Goal: Task Accomplishment & Management: Manage account settings

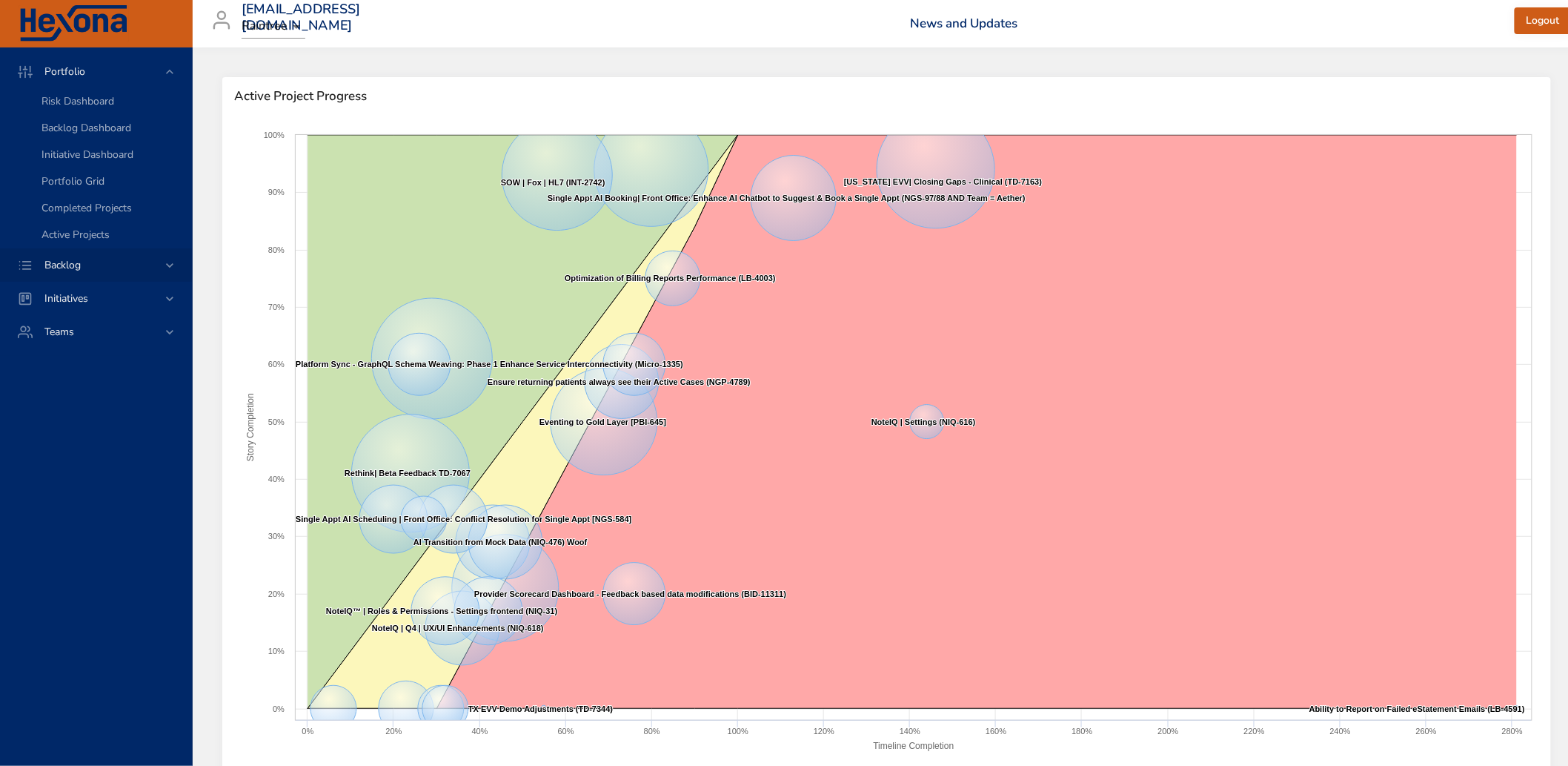
click at [83, 267] on span "Backlog" at bounding box center [63, 264] width 60 height 14
click at [101, 128] on span "Backlog Details" at bounding box center [77, 134] width 71 height 14
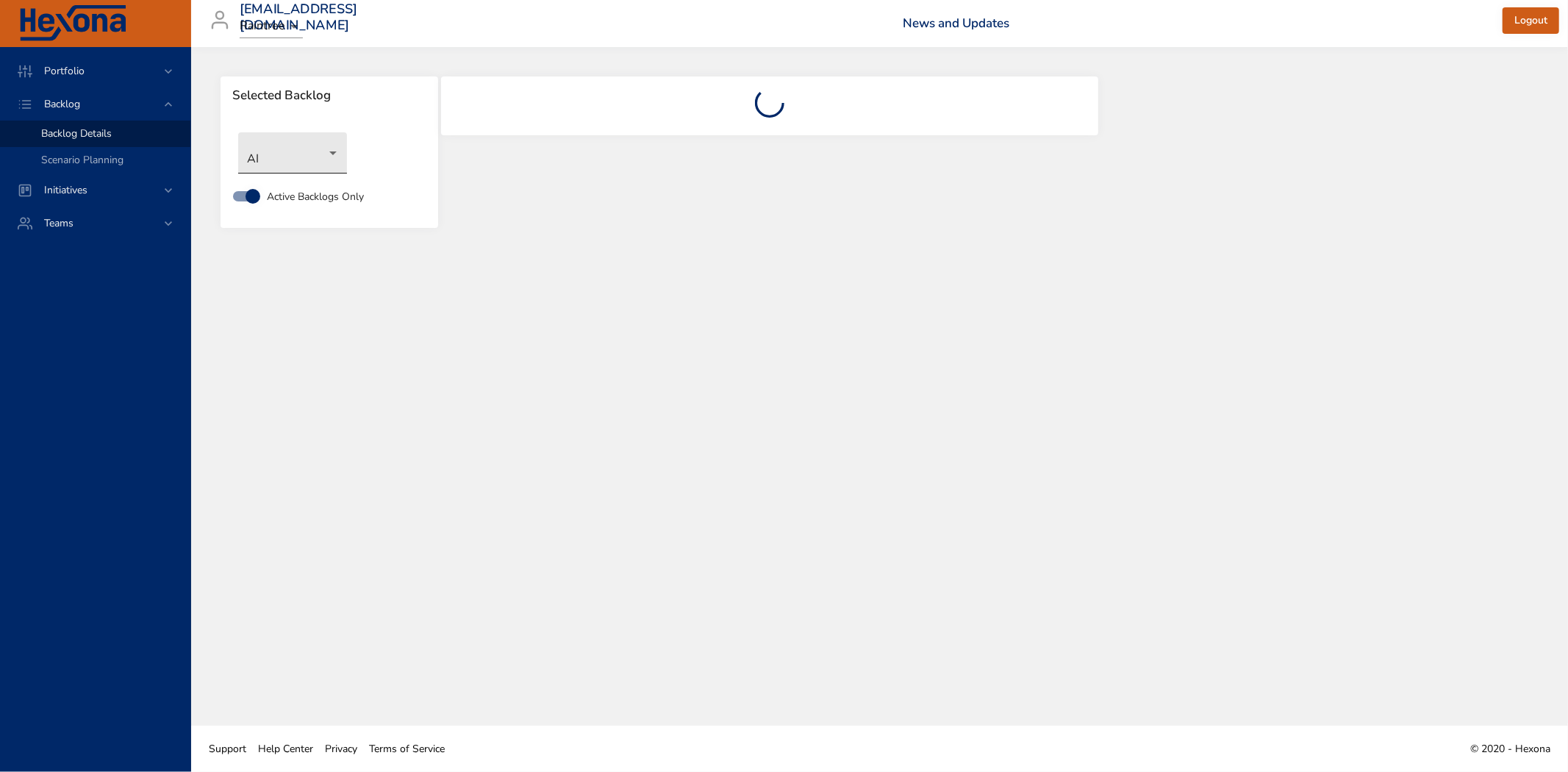
click at [303, 151] on body "Portfolio Backlog Backlog Details Scenario Planning Initiatives Teams [EMAIL_AD…" at bounding box center [784, 386] width 1568 height 772
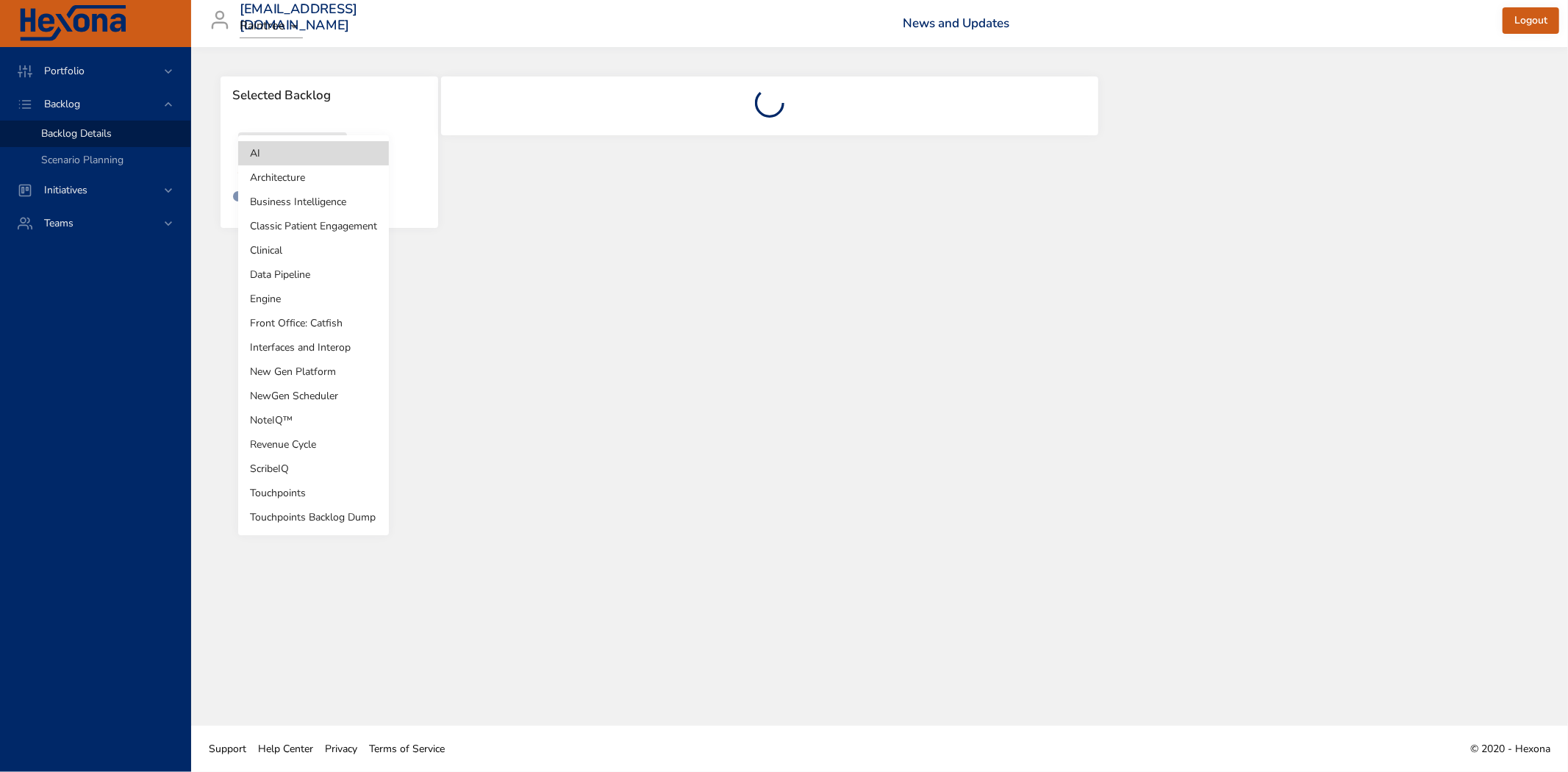
click at [294, 443] on li "Revenue Cycle" at bounding box center [313, 444] width 150 height 24
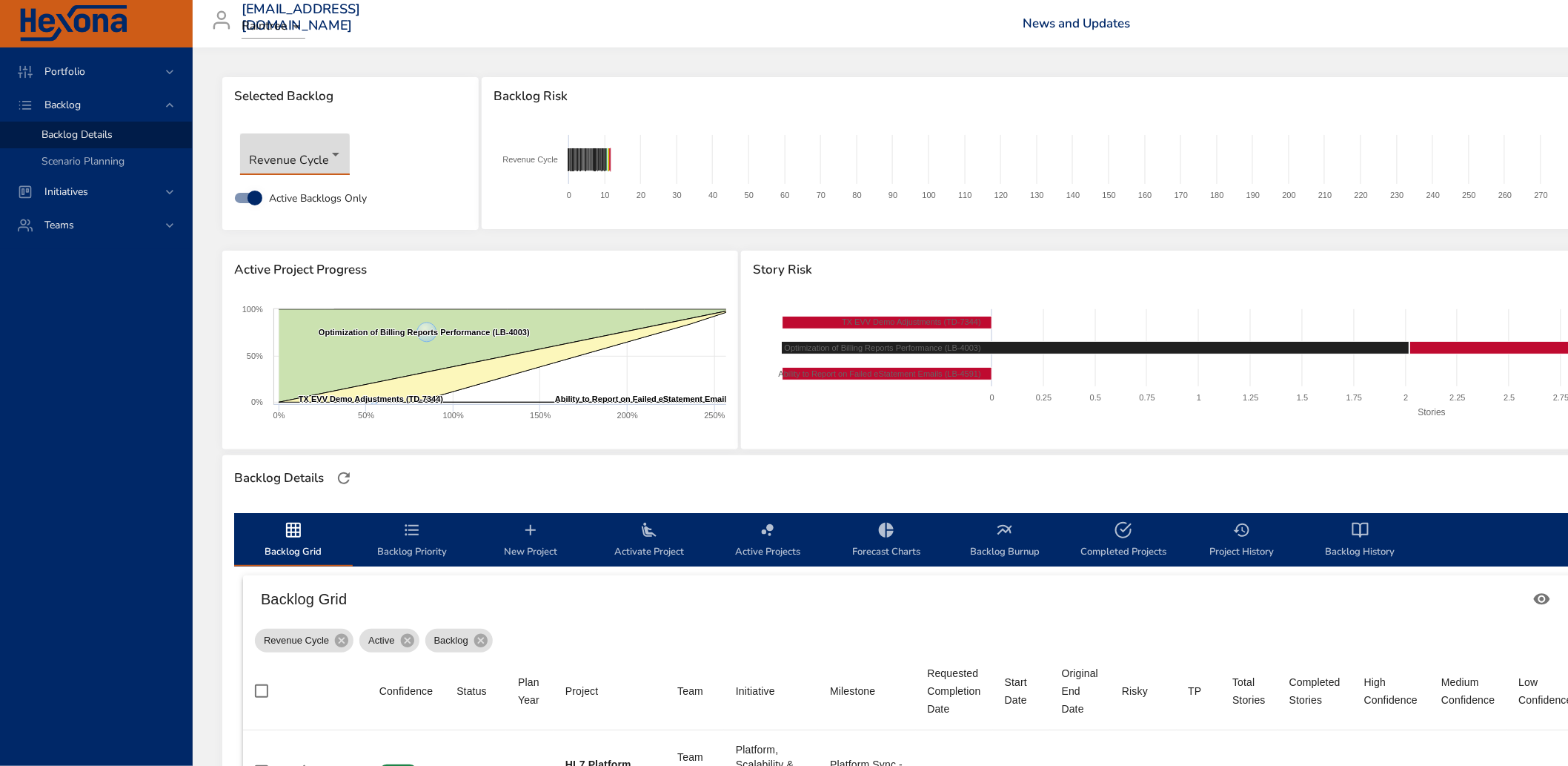
type input "*"
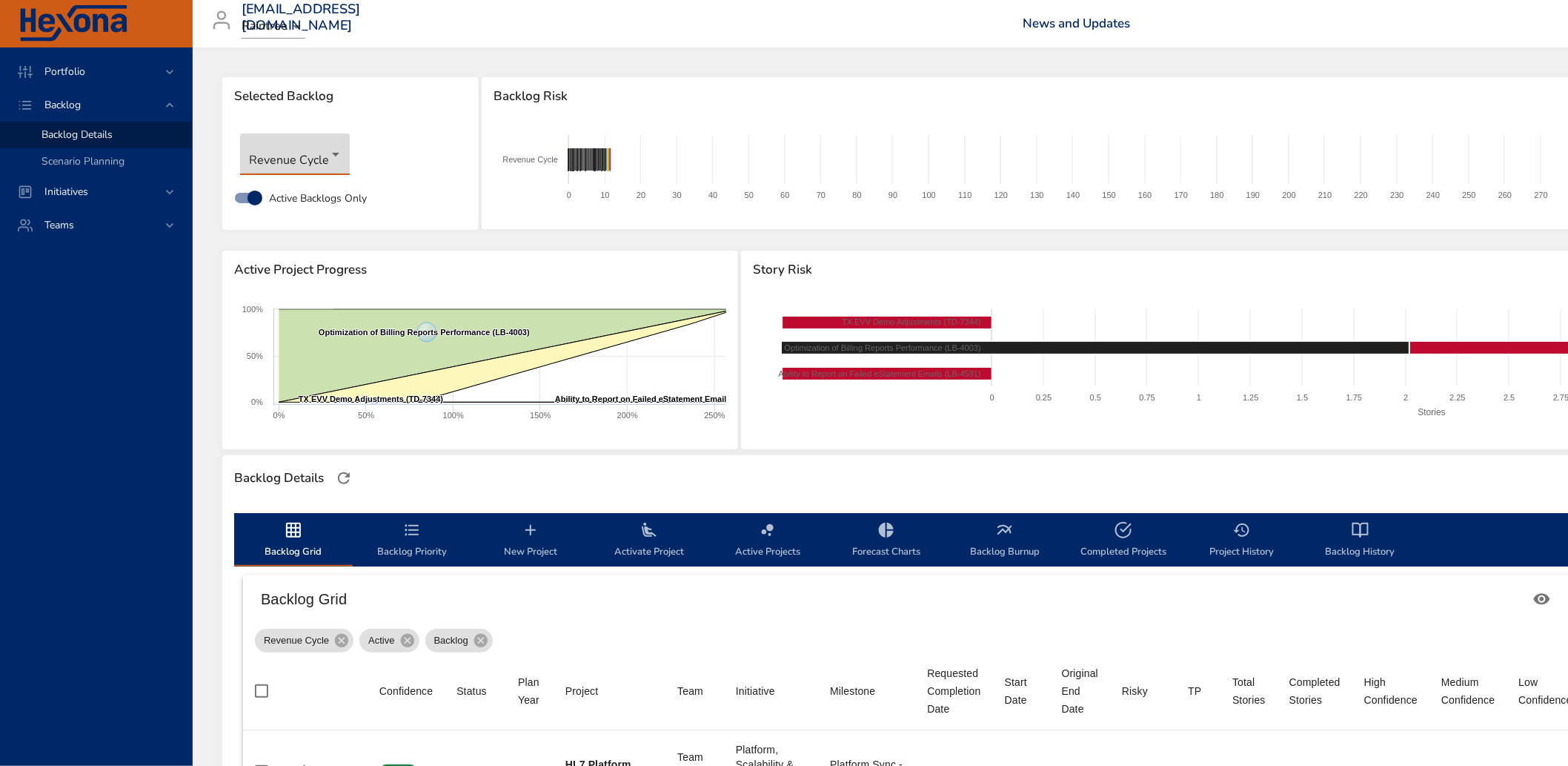
type input "*"
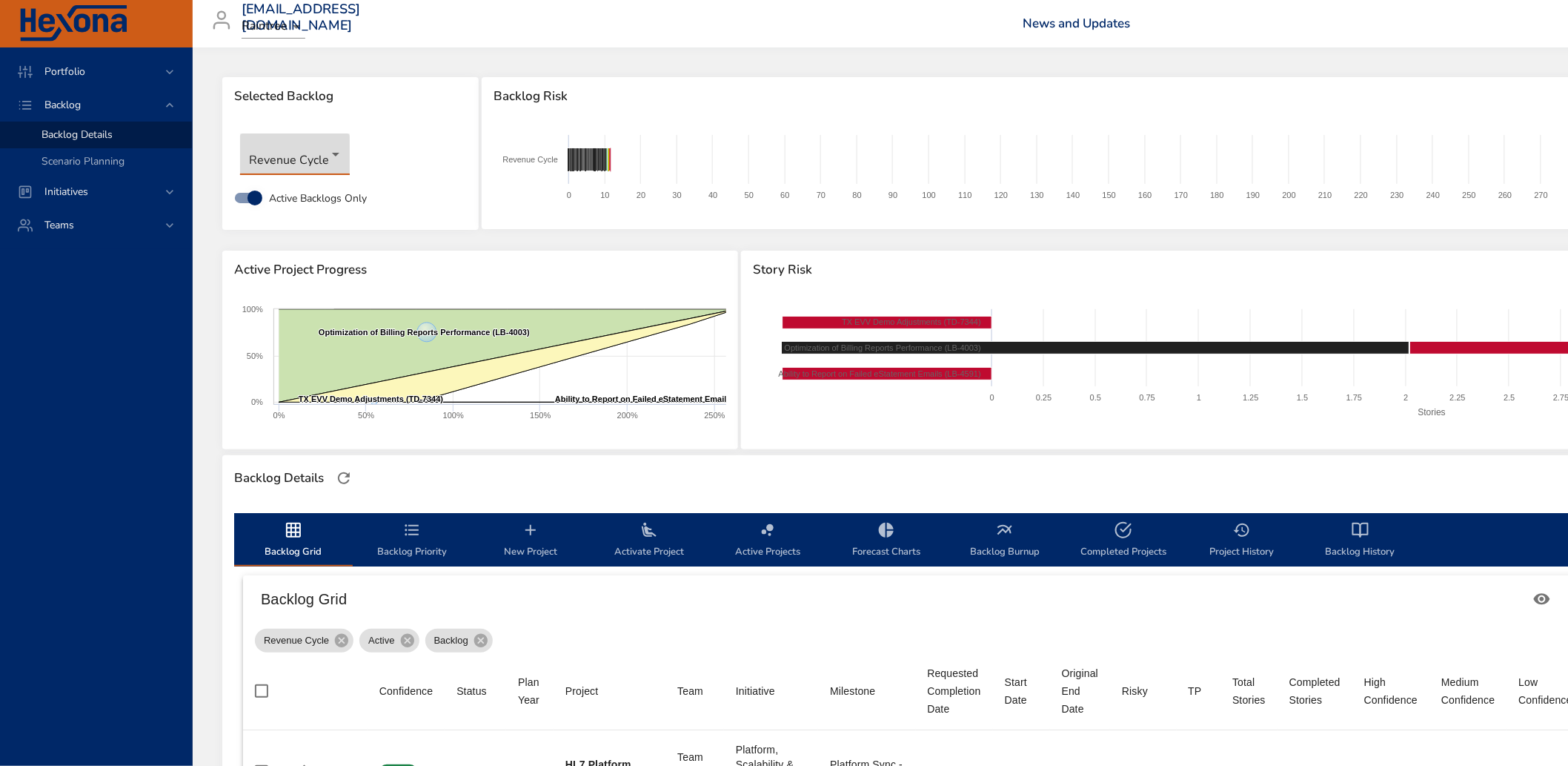
type input "*"
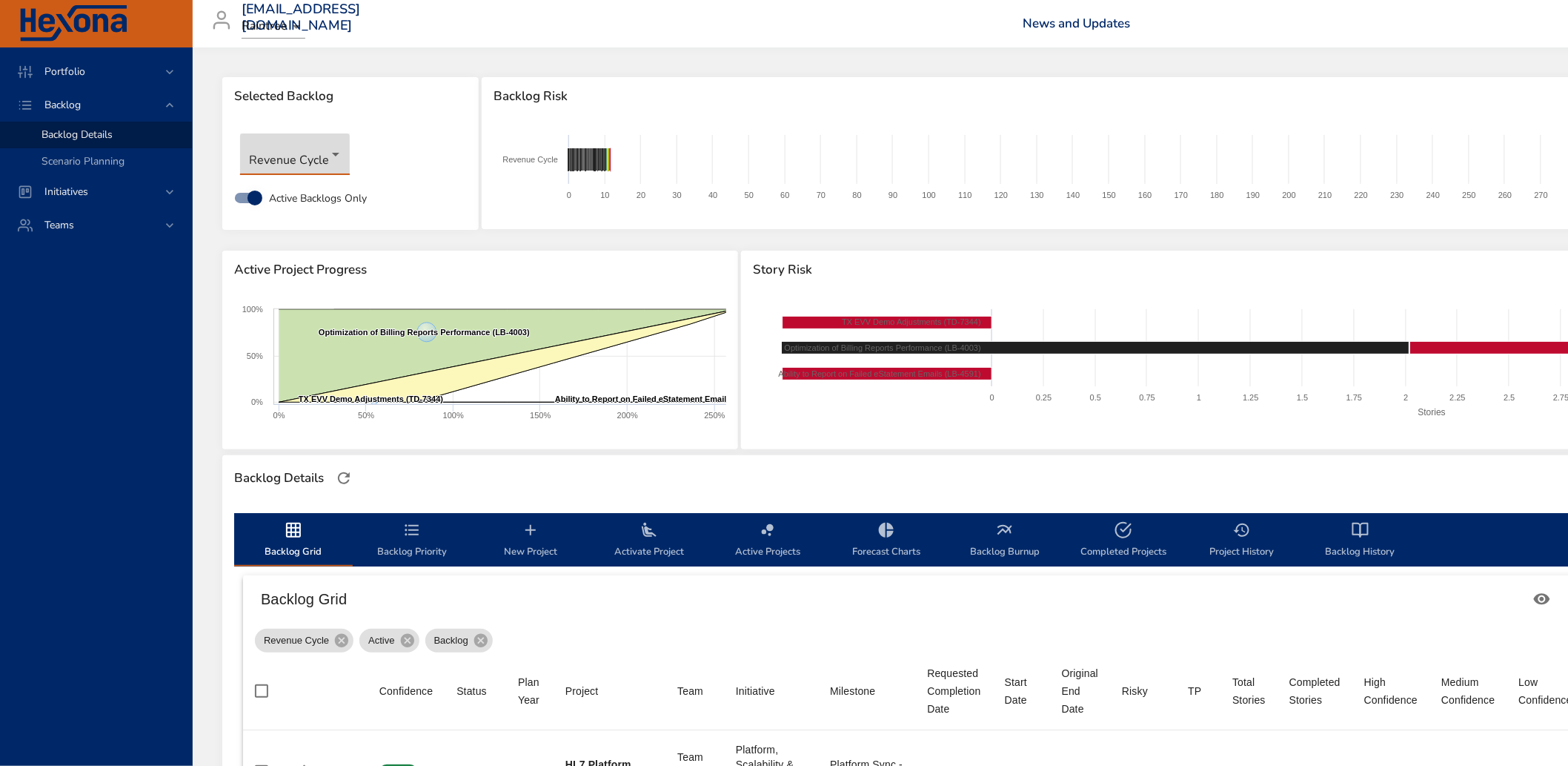
type input "*"
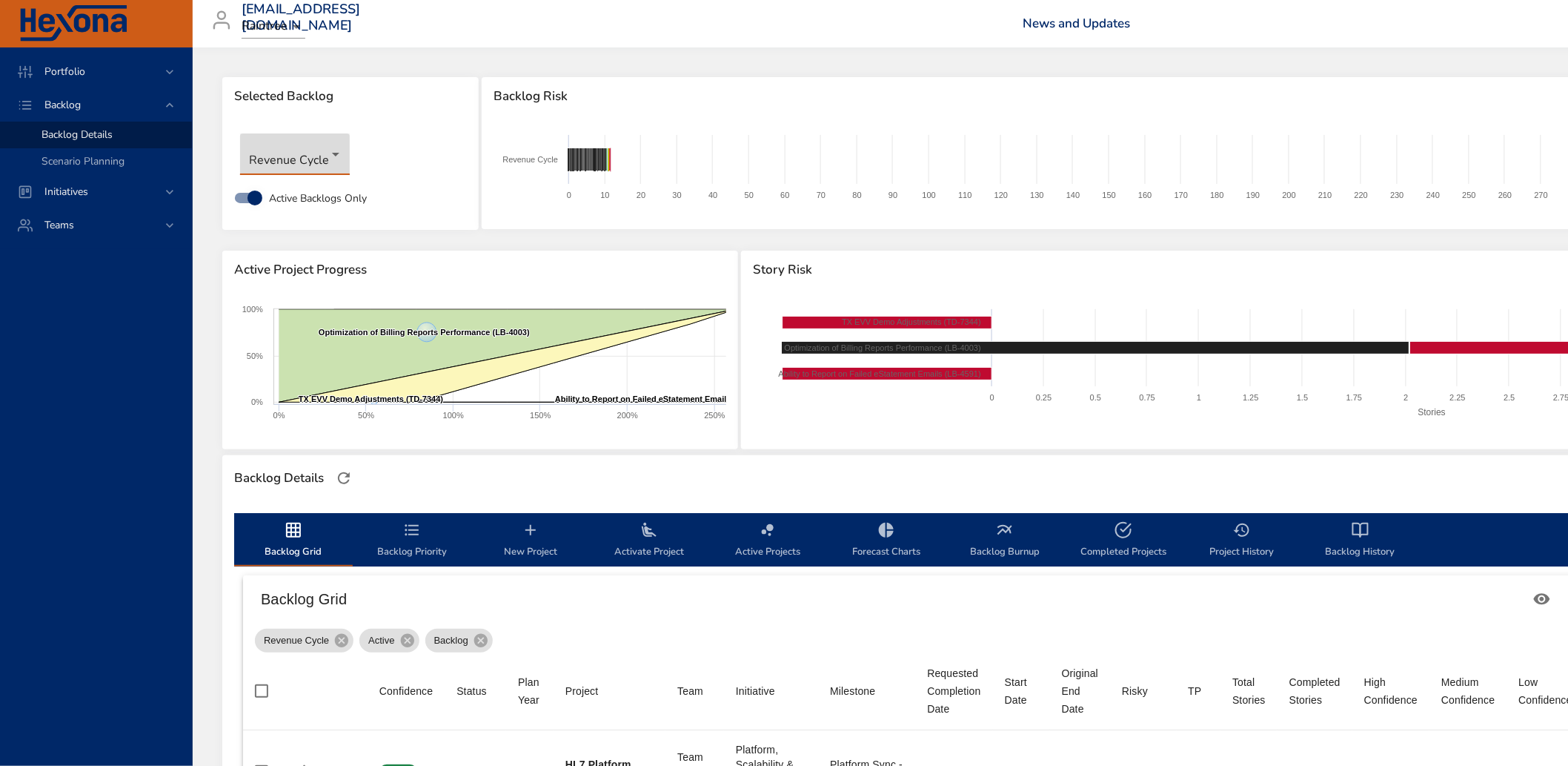
type input "*"
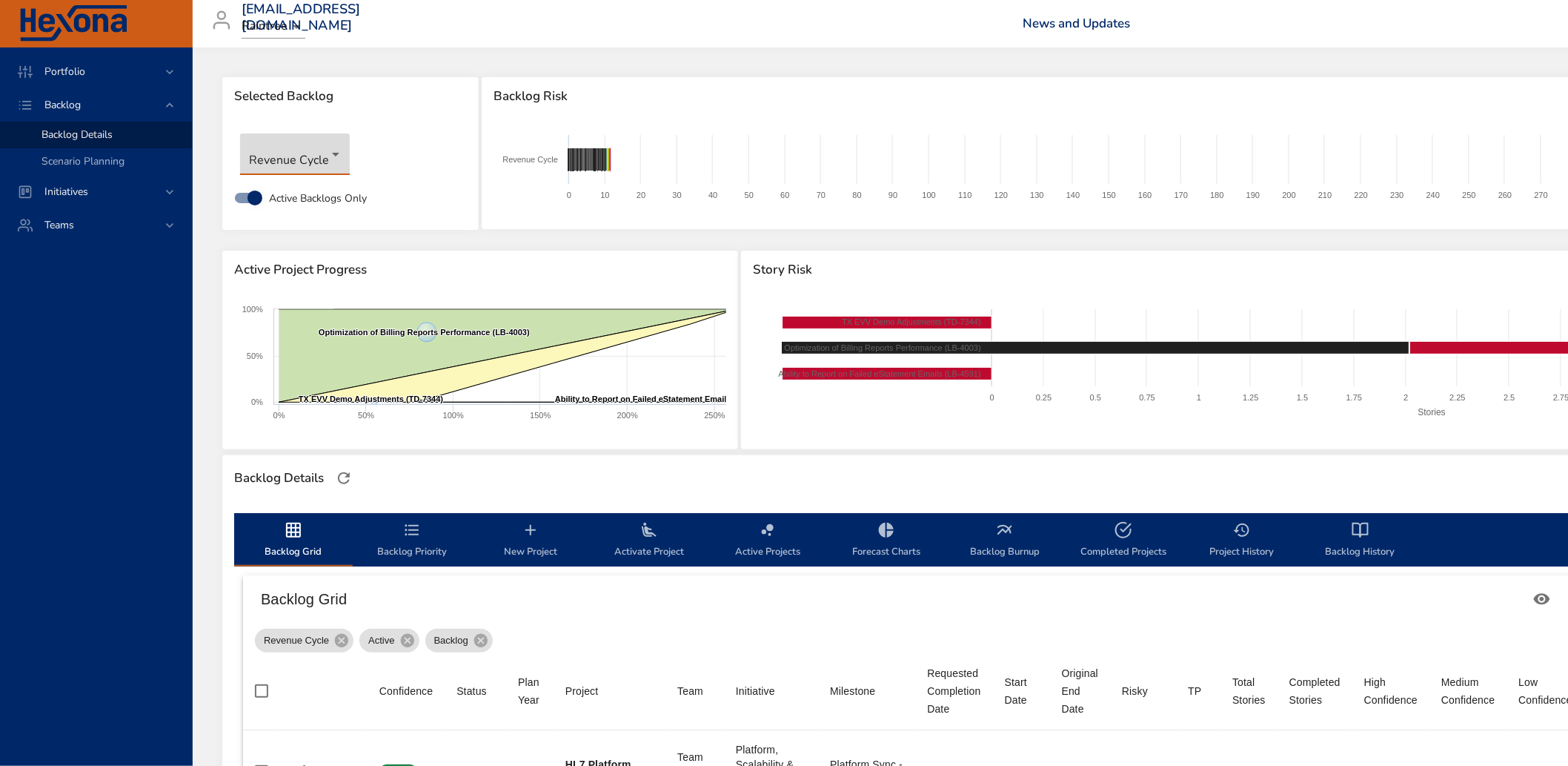
type input "*"
type input "**"
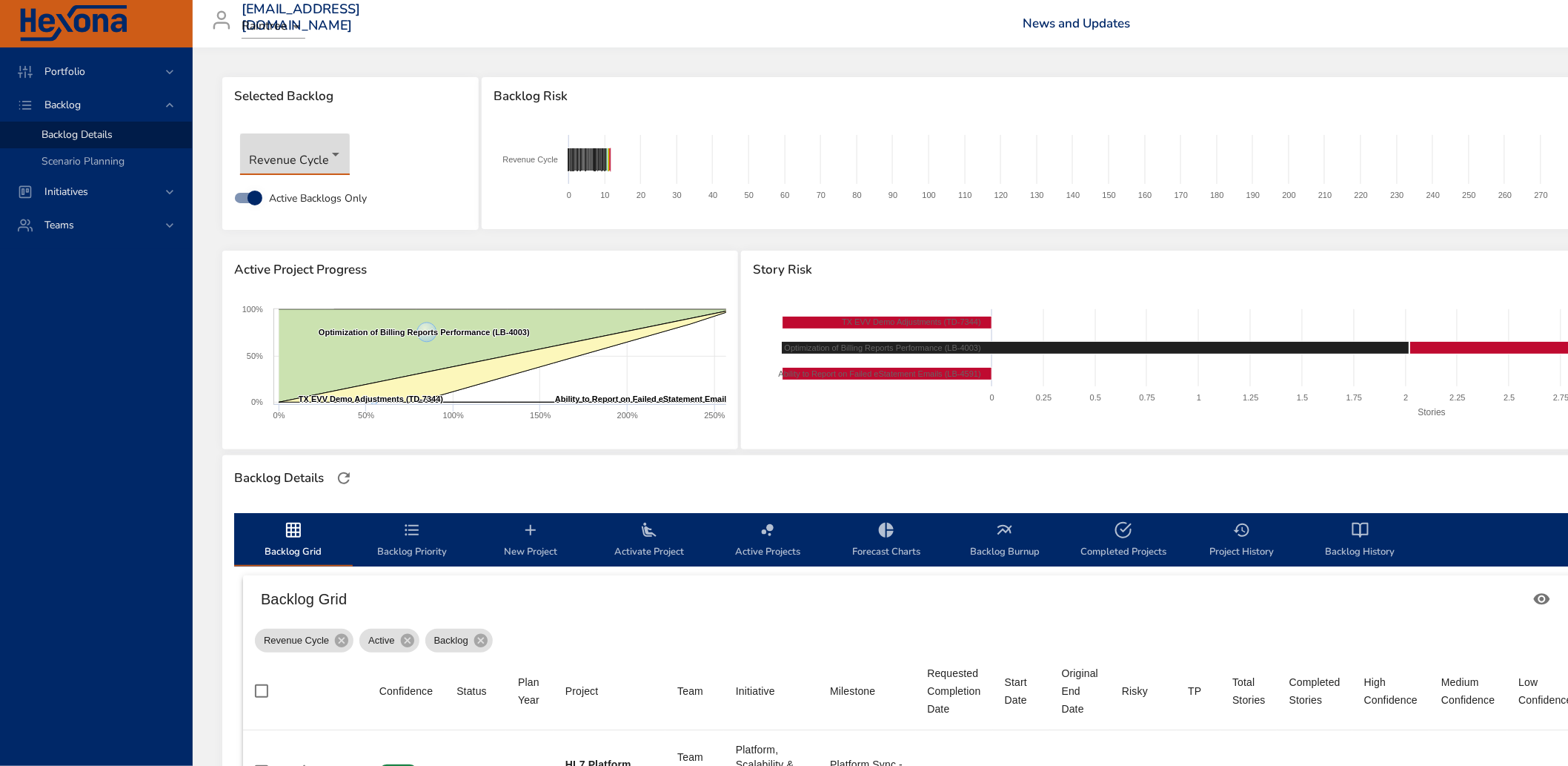
type input "**"
type input "*"
type input "**"
type input "*"
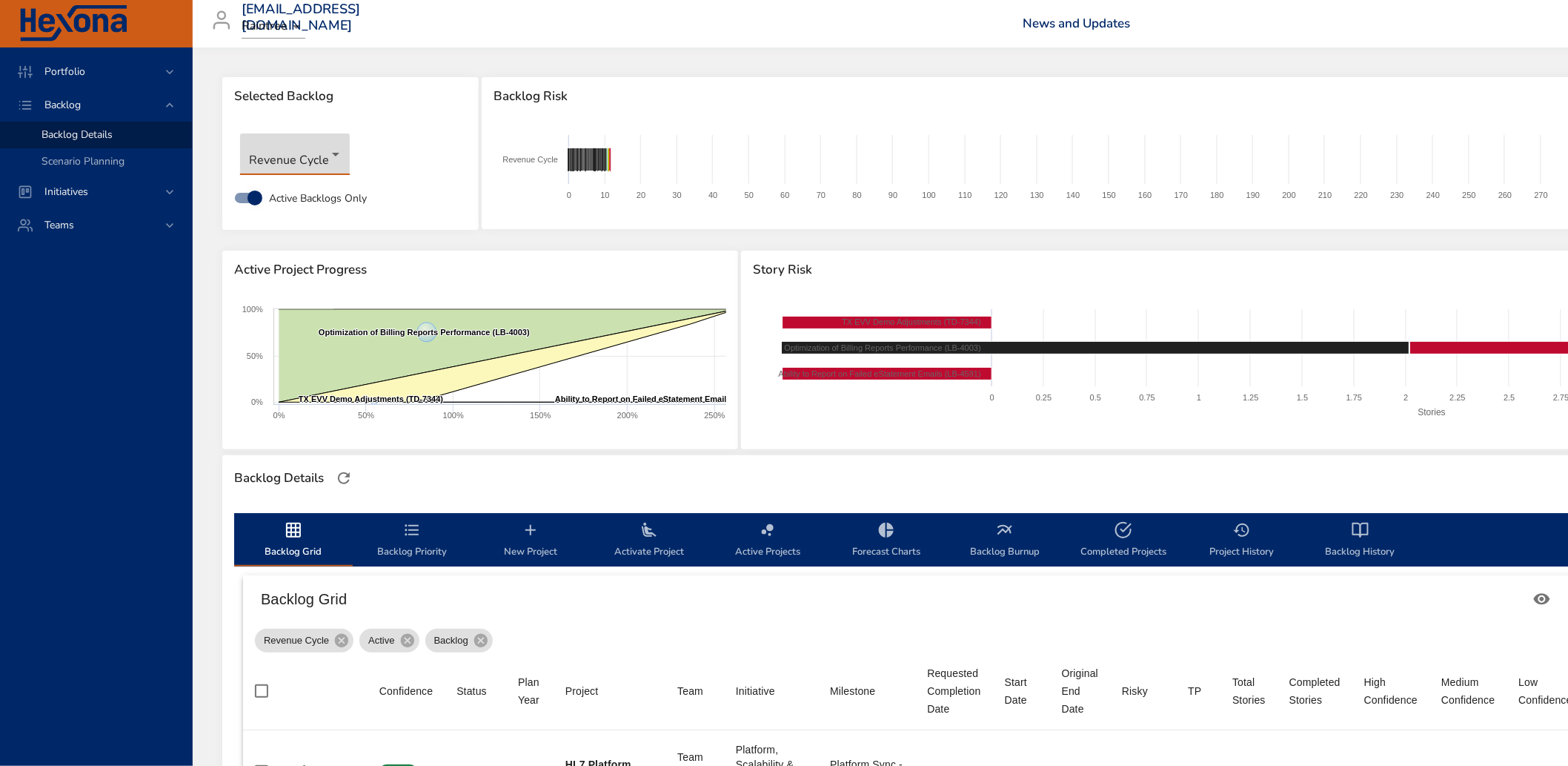
type input "*"
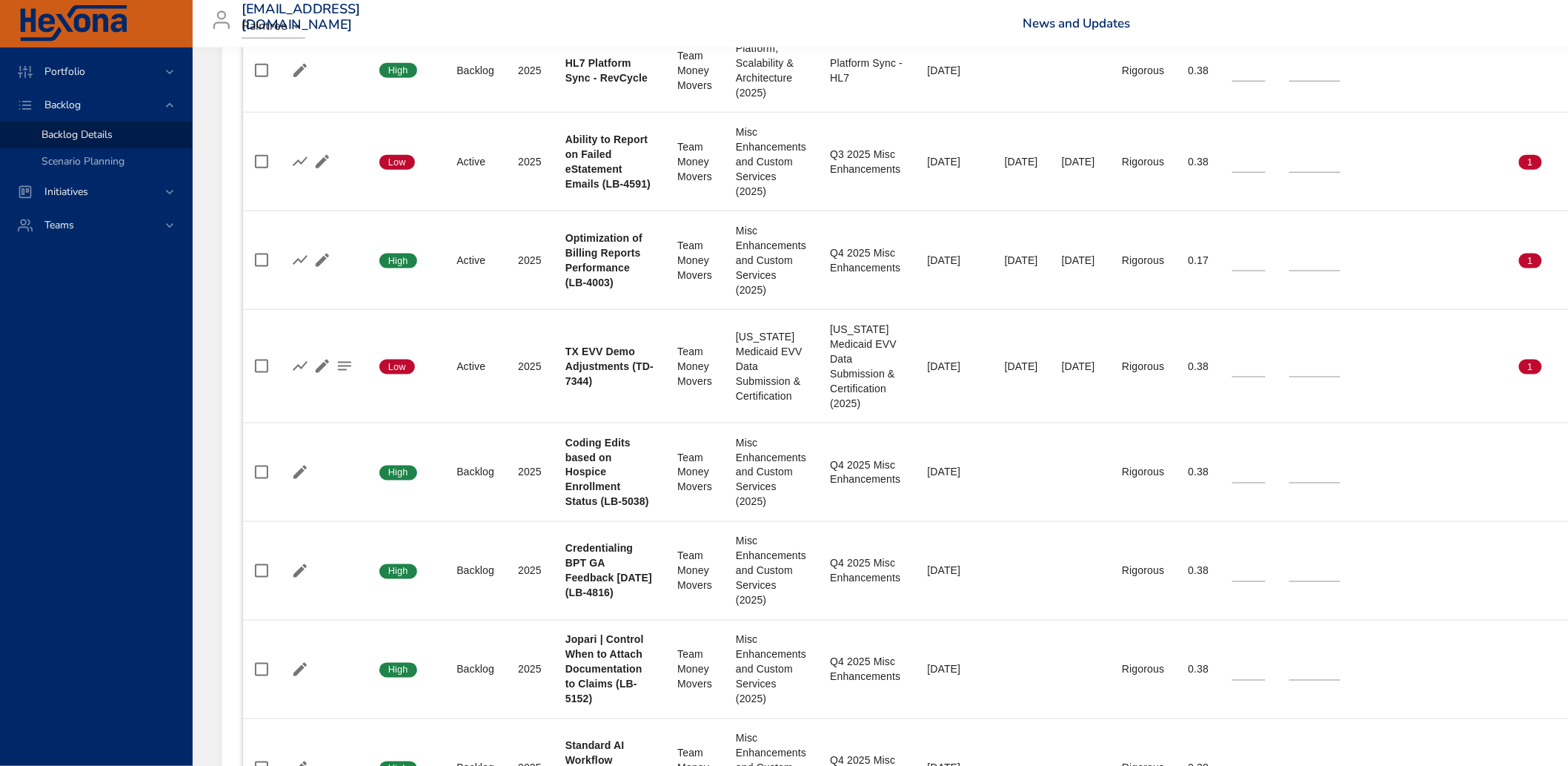
scroll to position [720, 0]
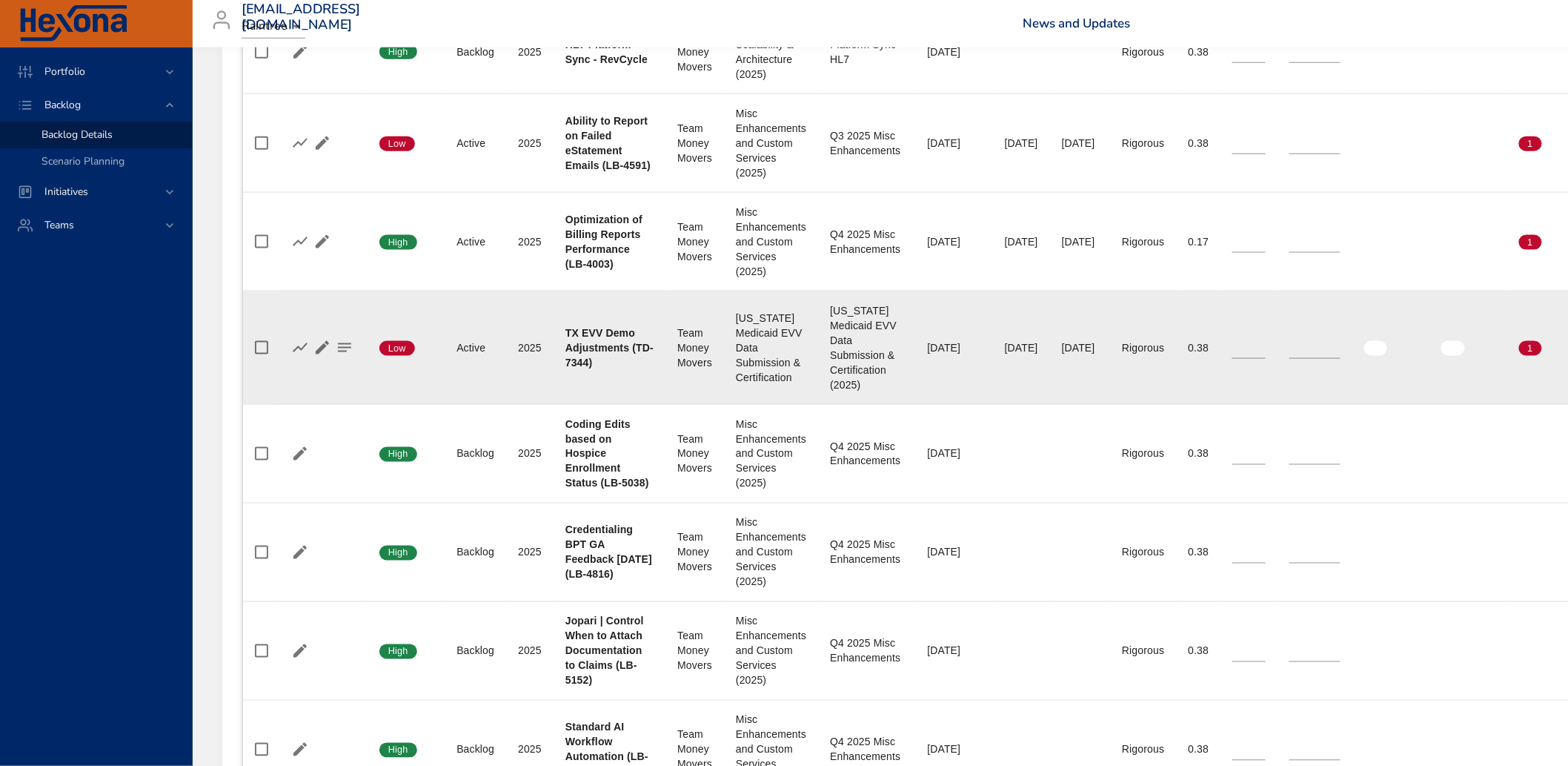
type input "*"
click at [1341, 351] on input "*" at bounding box center [1314, 347] width 51 height 22
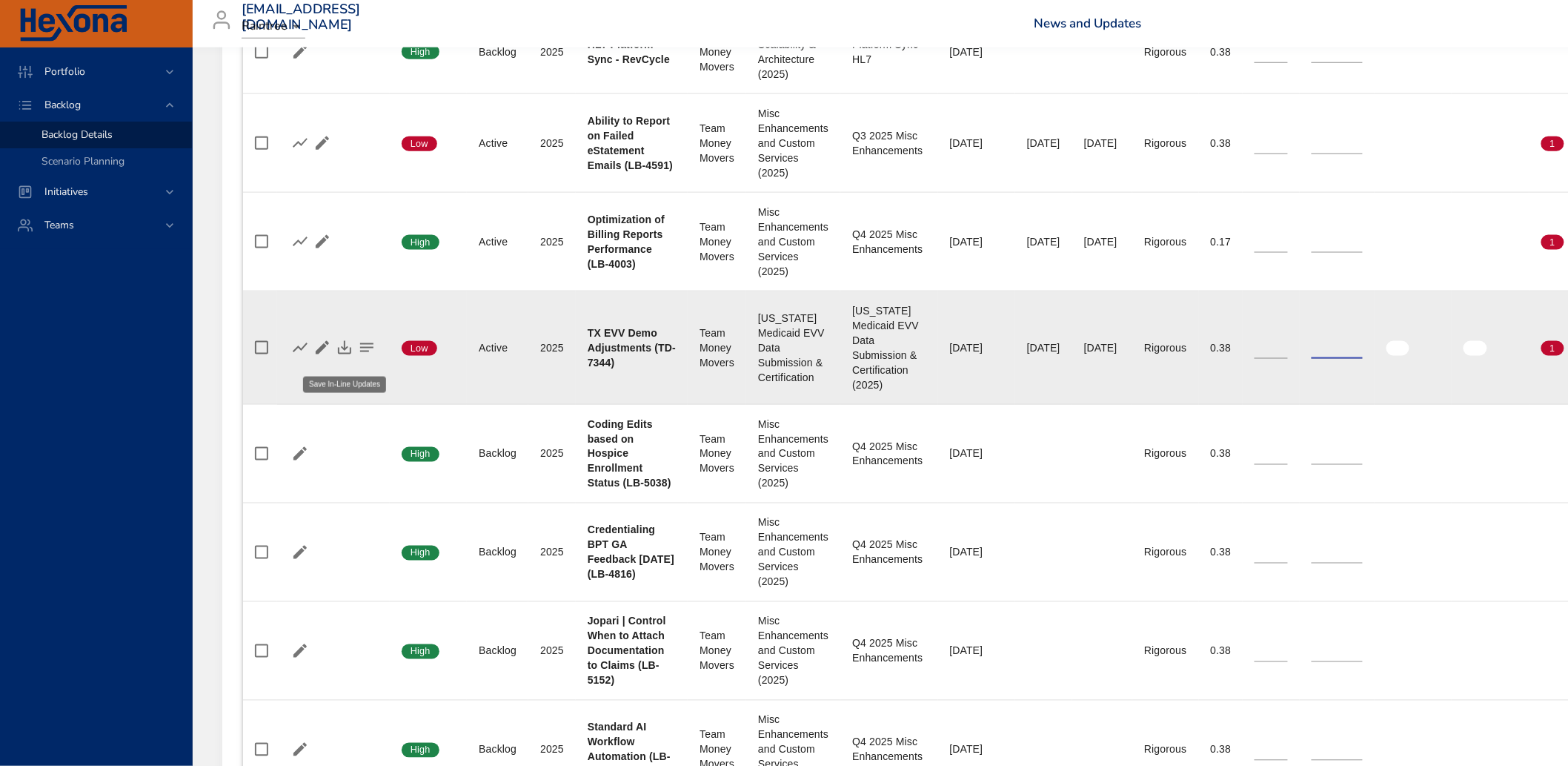
click at [343, 355] on icon "button" at bounding box center [345, 348] width 14 height 14
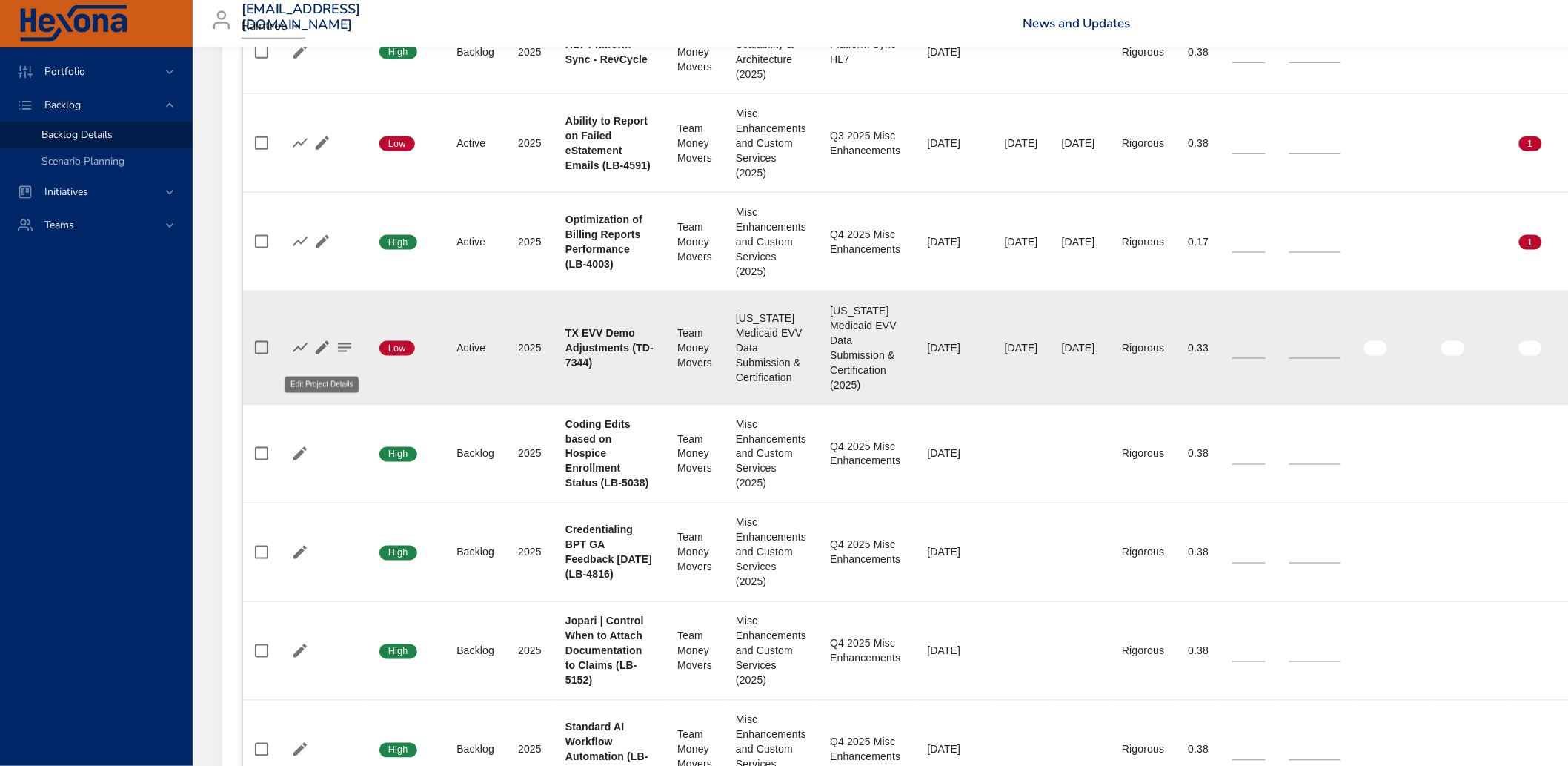
click at [321, 355] on icon "button" at bounding box center [323, 348] width 14 height 14
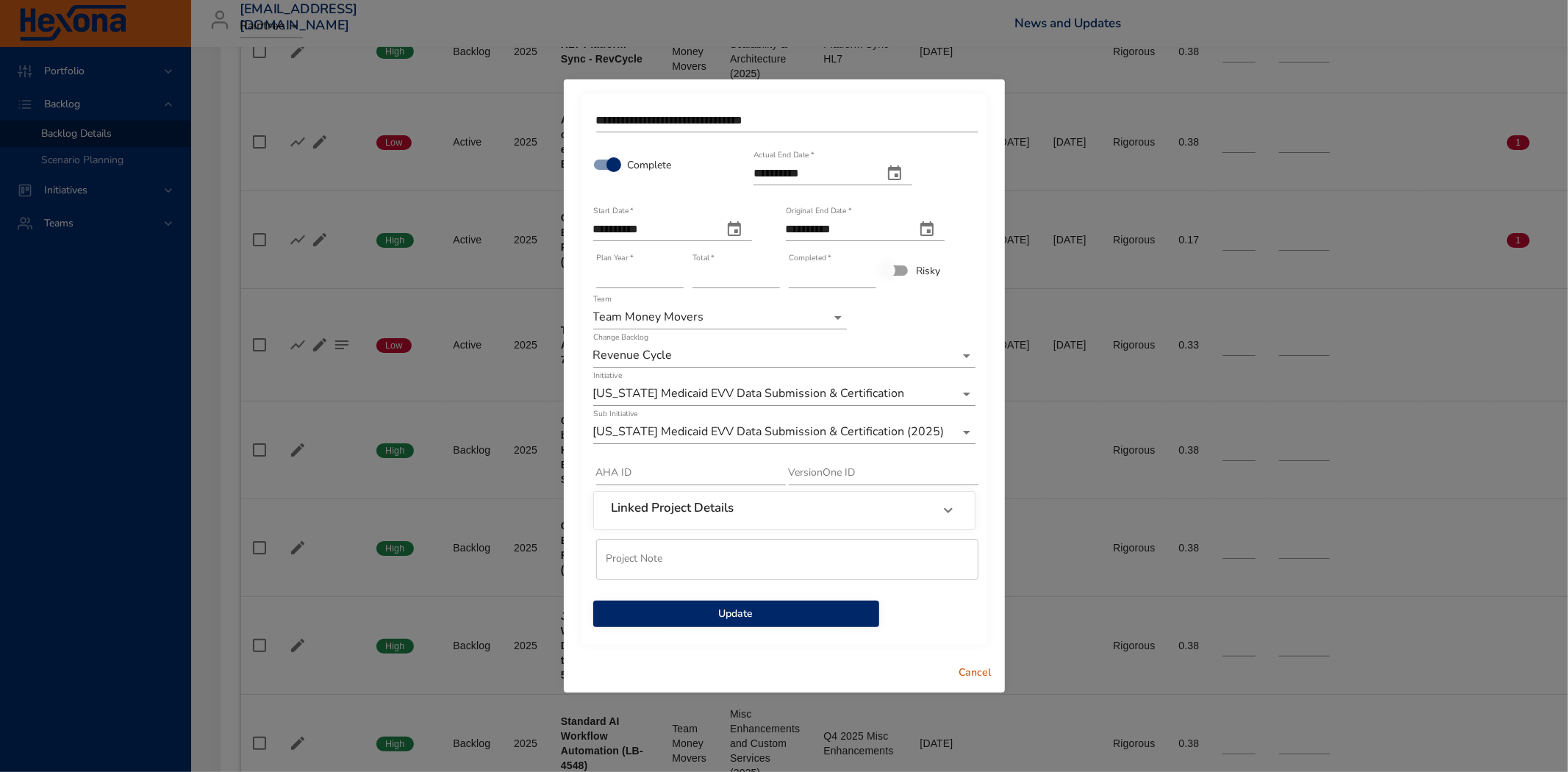
click at [904, 174] on icon "actual end date" at bounding box center [894, 173] width 17 height 17
click at [847, 344] on span "25" at bounding box center [854, 338] width 26 height 14
type input "**********"
click at [913, 184] on button "actual end date" at bounding box center [894, 173] width 36 height 36
click at [965, 171] on div at bounding box center [784, 386] width 1568 height 772
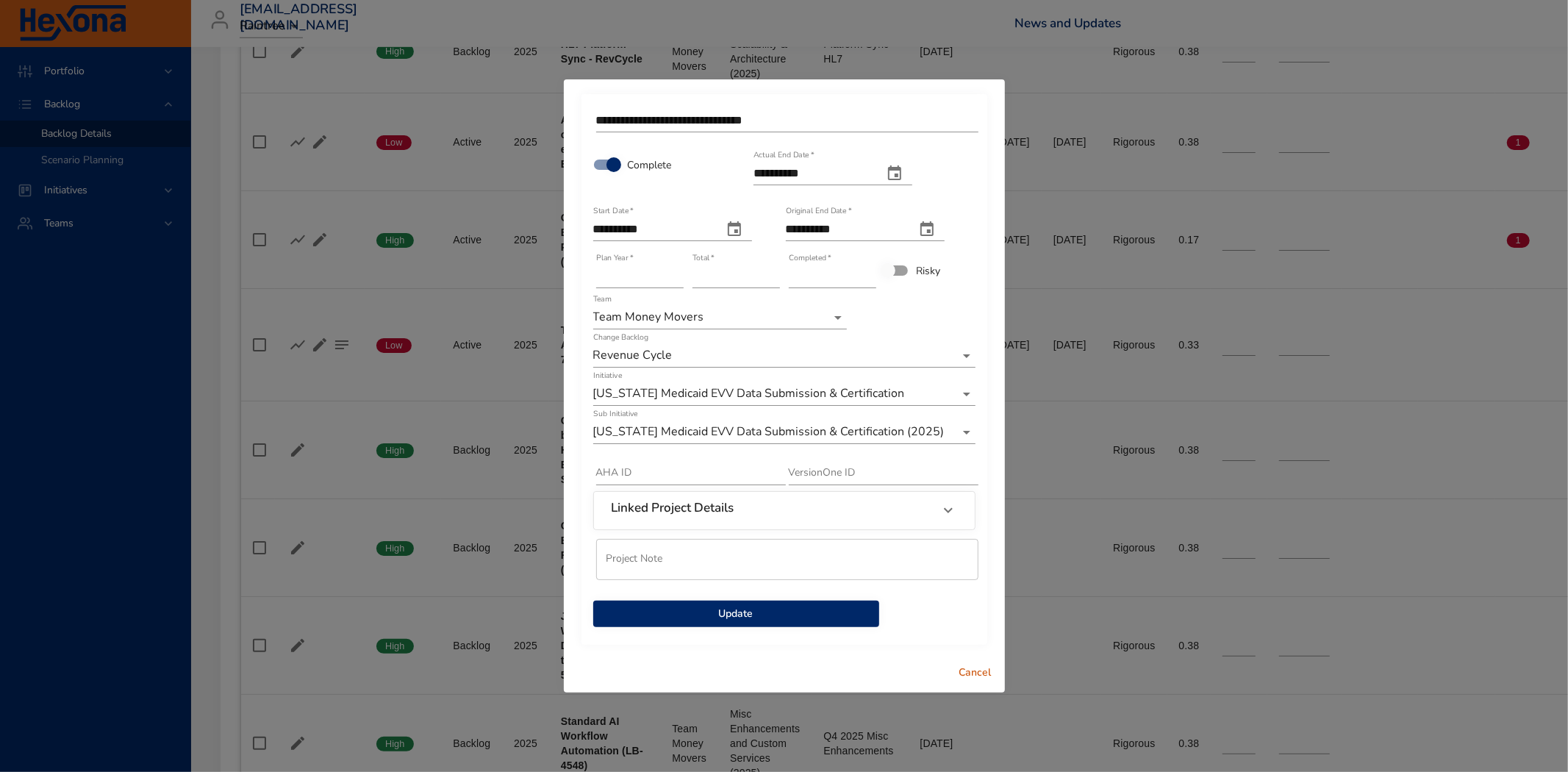
click at [747, 605] on span "Update" at bounding box center [736, 614] width 262 height 18
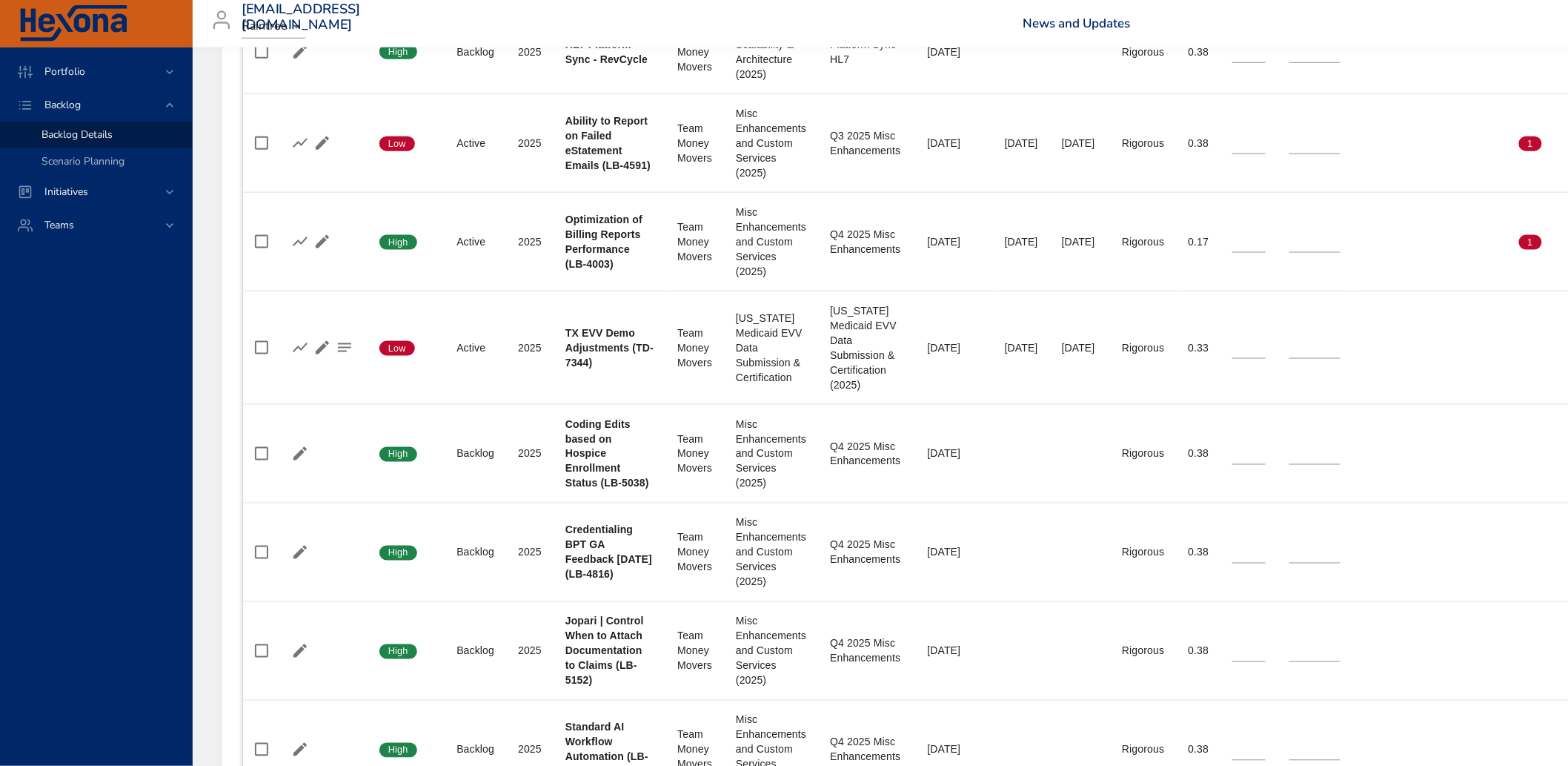
scroll to position [0, 0]
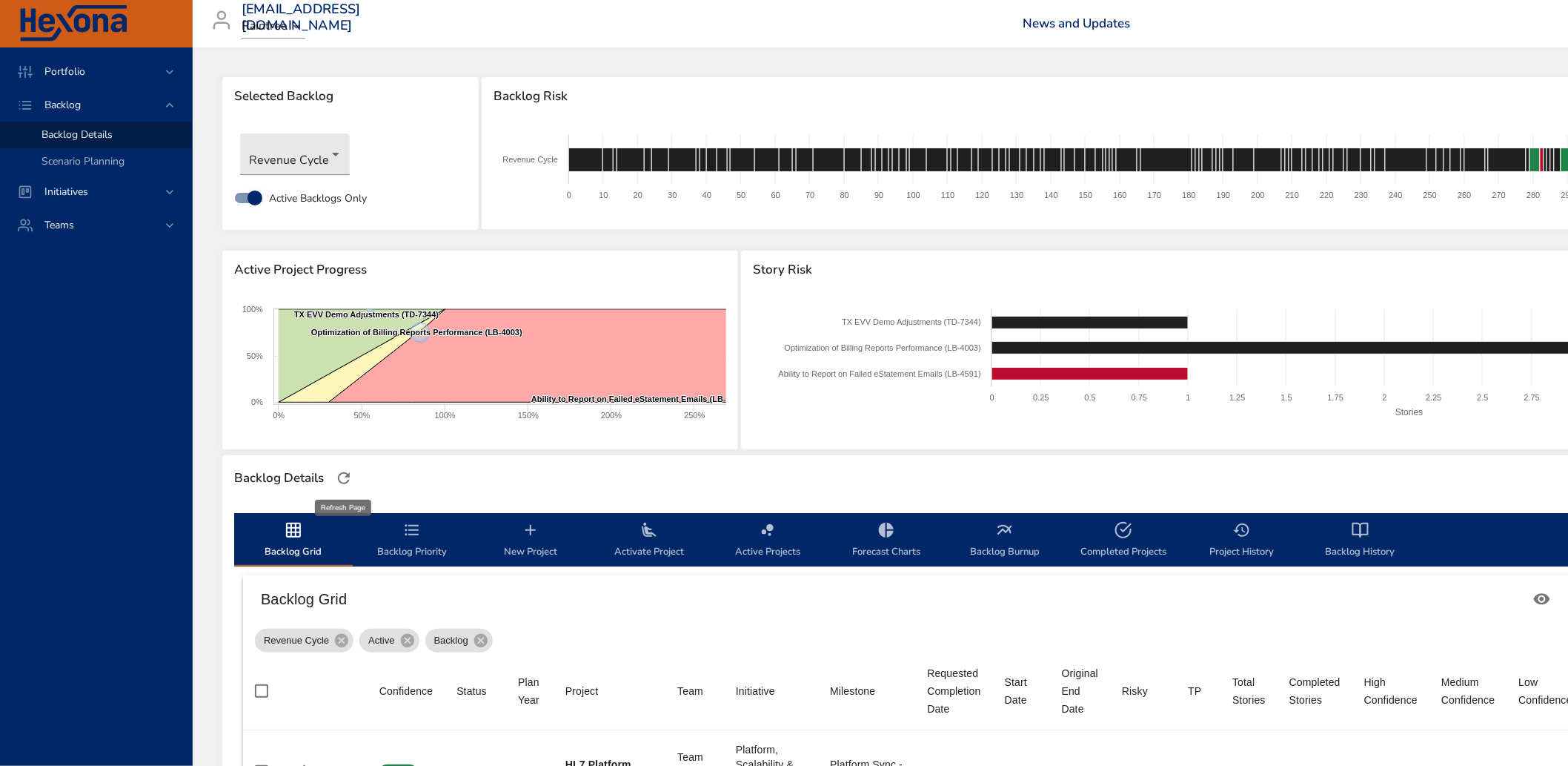
click at [345, 470] on icon "button" at bounding box center [344, 478] width 17 height 17
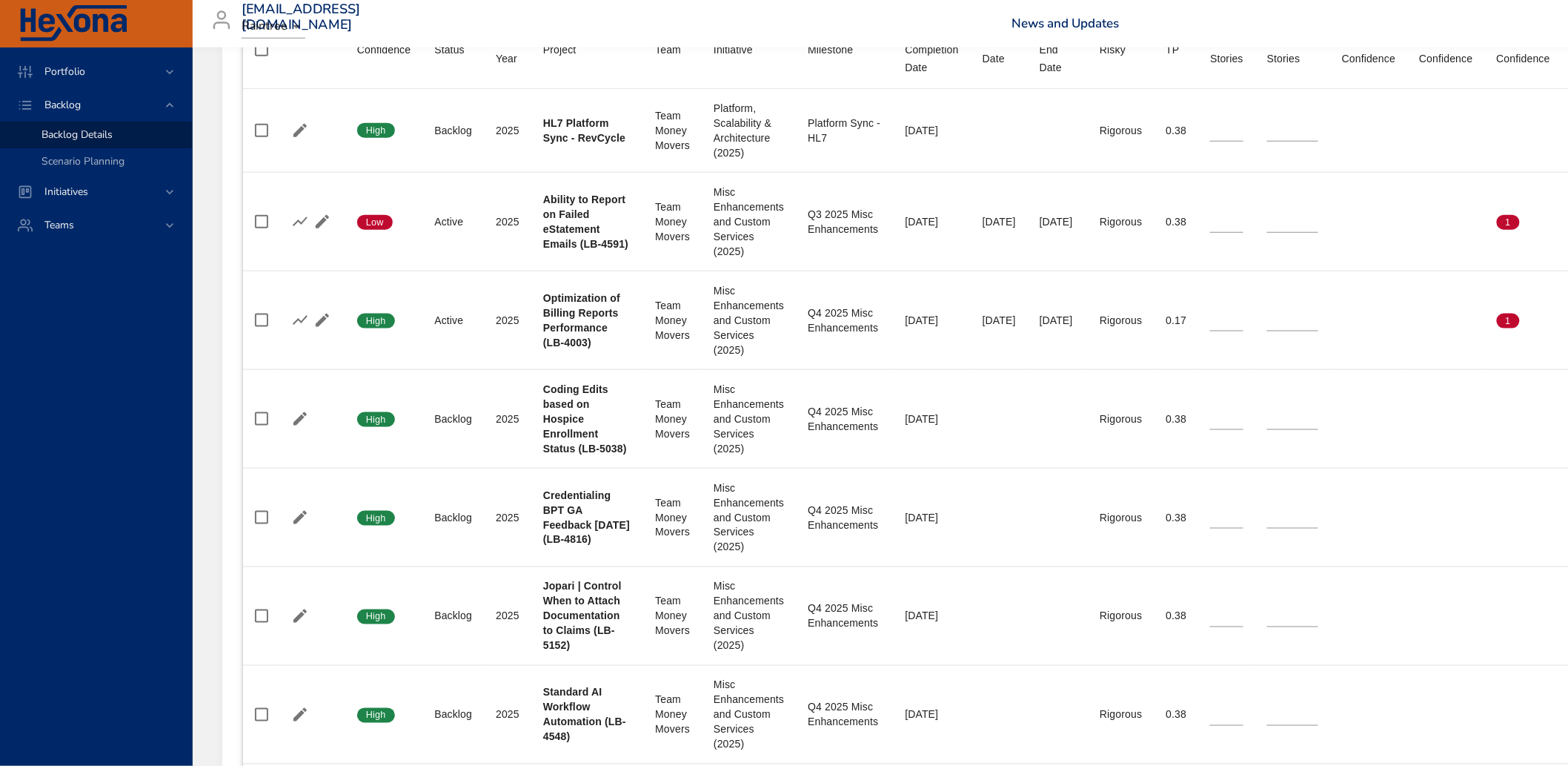
scroll to position [647, 0]
